Goal: Transaction & Acquisition: Book appointment/travel/reservation

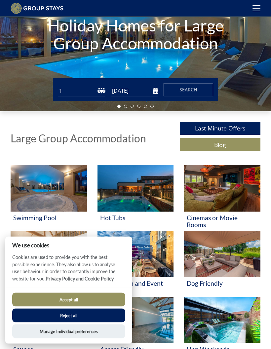
scroll to position [72, 0]
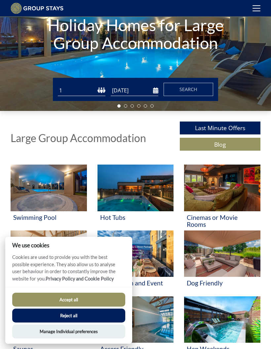
click at [82, 306] on button "Accept all" at bounding box center [68, 299] width 113 height 14
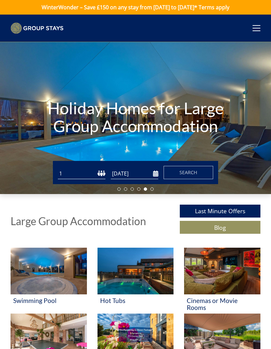
click at [96, 173] on select "1 2 3 4 5 6 7 8 9 10 11 12 13 14 15 16 17 18 19 20 21 22 23 24 25 26 27 28 29 3…" at bounding box center [82, 173] width 48 height 11
select select "20"
click at [156, 174] on input "[DATE]" at bounding box center [135, 173] width 48 height 11
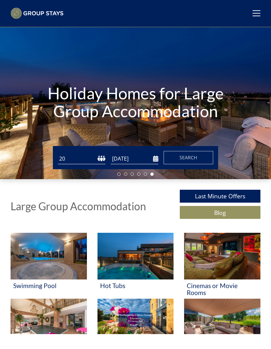
scroll to position [15, 0]
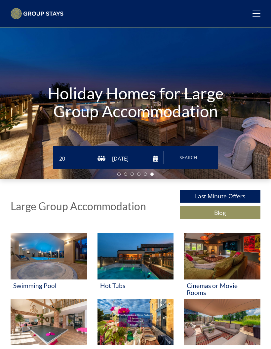
click at [145, 159] on input "[DATE]" at bounding box center [135, 158] width 48 height 11
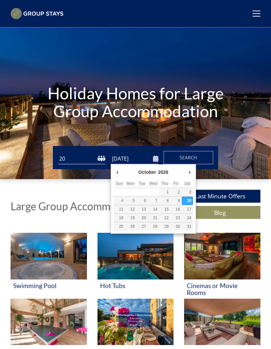
type input "[DATE]"
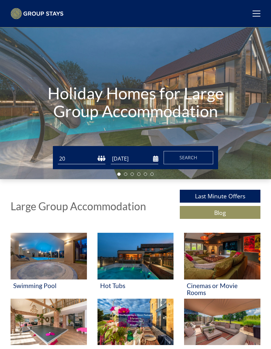
click at [193, 158] on span "Search" at bounding box center [189, 157] width 18 height 6
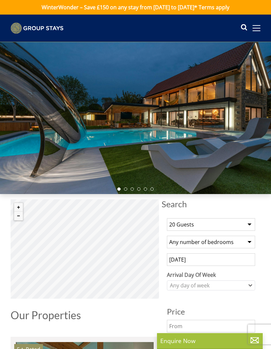
click at [250, 288] on div "Any day of week" at bounding box center [211, 285] width 88 height 10
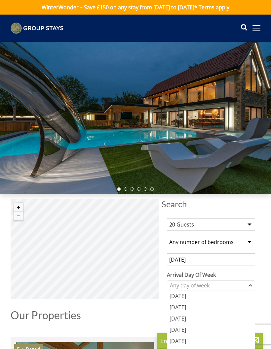
click at [188, 348] on div "[DATE]" at bounding box center [211, 351] width 88 height 11
click at [249, 240] on select "Any number of bedrooms 3 Bedrooms 4 Bedrooms 5 Bedrooms 6 Bedrooms 7 Bedrooms 8…" at bounding box center [211, 242] width 88 height 13
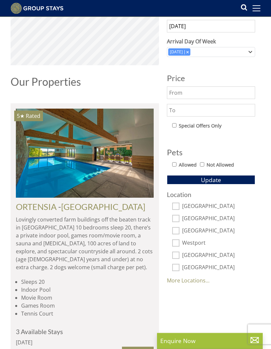
scroll to position [223, 0]
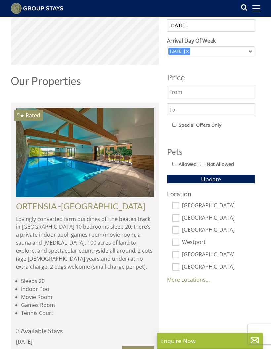
click at [194, 280] on link "More Locations..." at bounding box center [188, 279] width 43 height 7
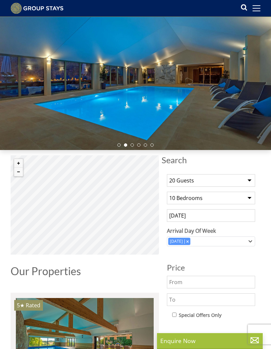
scroll to position [34, 0]
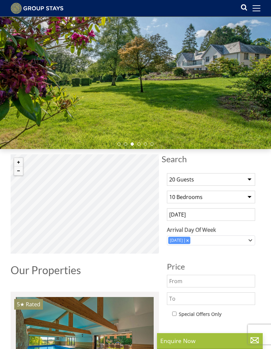
click at [248, 196] on select "Any number of bedrooms 3 Bedrooms 4 Bedrooms 5 Bedrooms 6 Bedrooms 7 Bedrooms 8…" at bounding box center [211, 197] width 88 height 13
select select "0"
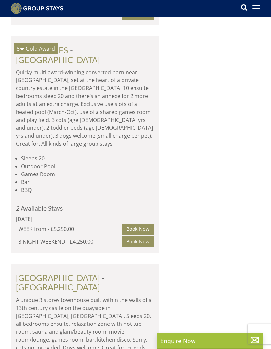
scroll to position [586, 0]
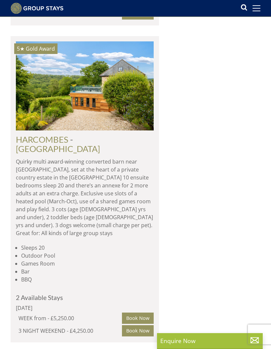
click at [104, 94] on img at bounding box center [85, 85] width 138 height 89
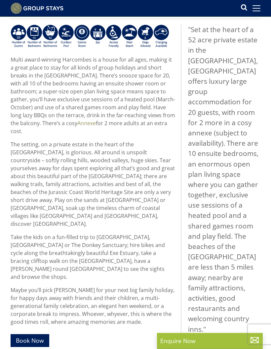
scroll to position [214, 0]
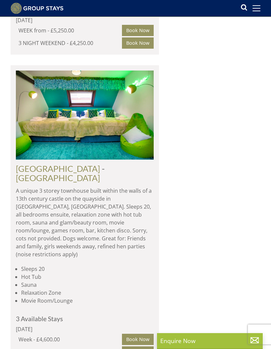
scroll to position [872, 0]
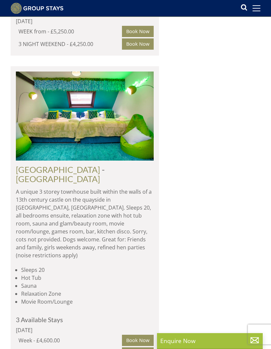
click at [118, 110] on img at bounding box center [85, 115] width 138 height 89
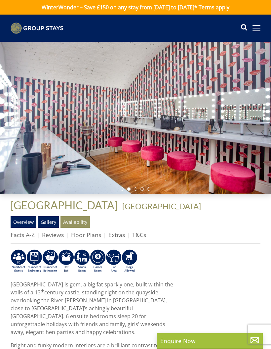
click at [255, 161] on div at bounding box center [135, 118] width 271 height 152
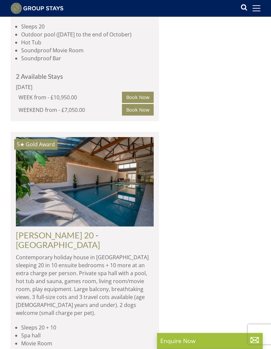
scroll to position [2055, 0]
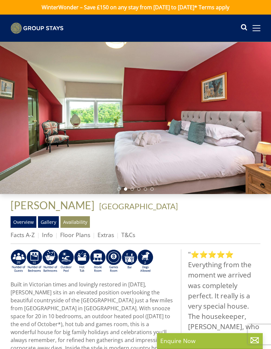
click at [271, 148] on div at bounding box center [135, 118] width 271 height 152
click at [252, 157] on div at bounding box center [135, 118] width 271 height 152
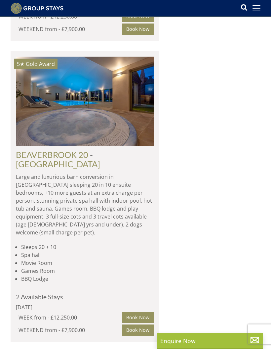
scroll to position [2526, 0]
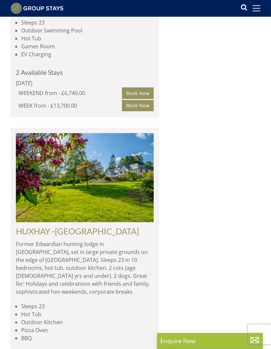
scroll to position [4161, 0]
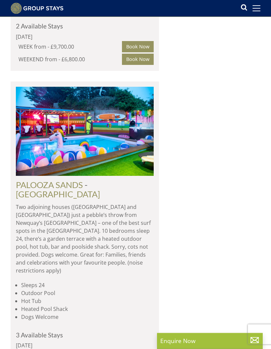
scroll to position [4490, 0]
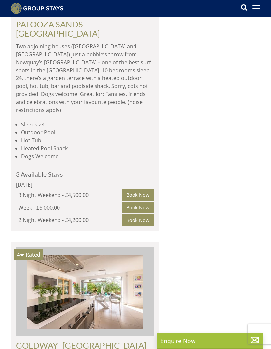
scroll to position [4651, 0]
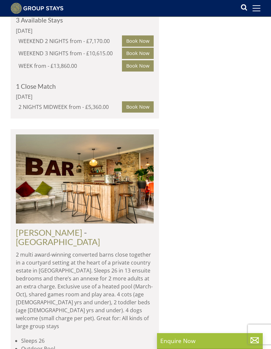
scroll to position [6263, 0]
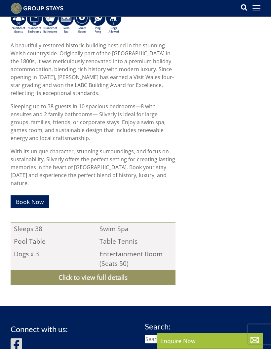
scroll to position [229, 0]
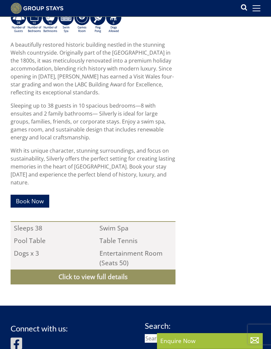
click at [98, 269] on link "Click to view full details" at bounding box center [93, 276] width 165 height 15
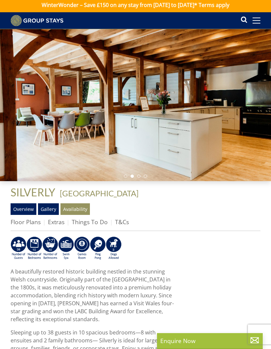
scroll to position [0, 0]
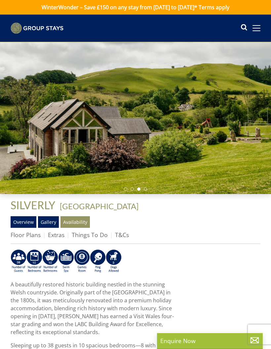
click at [51, 222] on link "Gallery" at bounding box center [48, 221] width 21 height 11
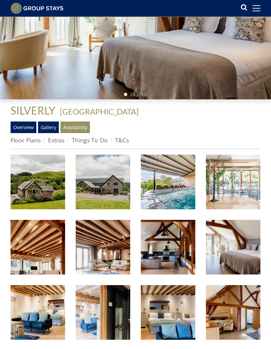
scroll to position [97, 0]
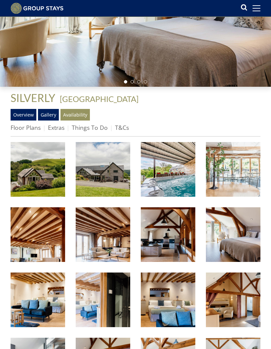
click at [42, 173] on img at bounding box center [38, 169] width 55 height 55
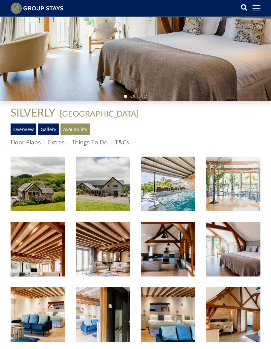
scroll to position [0, 0]
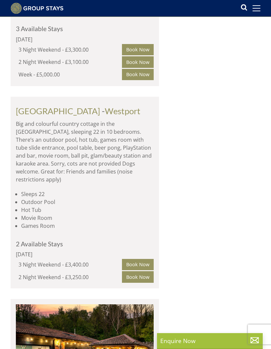
scroll to position [5314, 0]
